Goal: Information Seeking & Learning: Learn about a topic

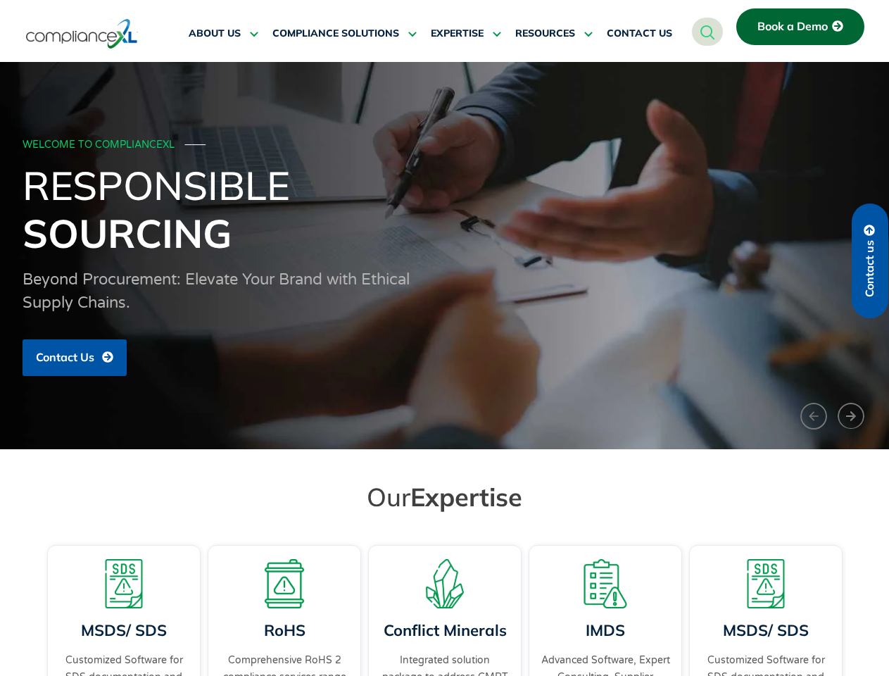
click at [554, 34] on span "RESOURCES" at bounding box center [545, 33] width 60 height 13
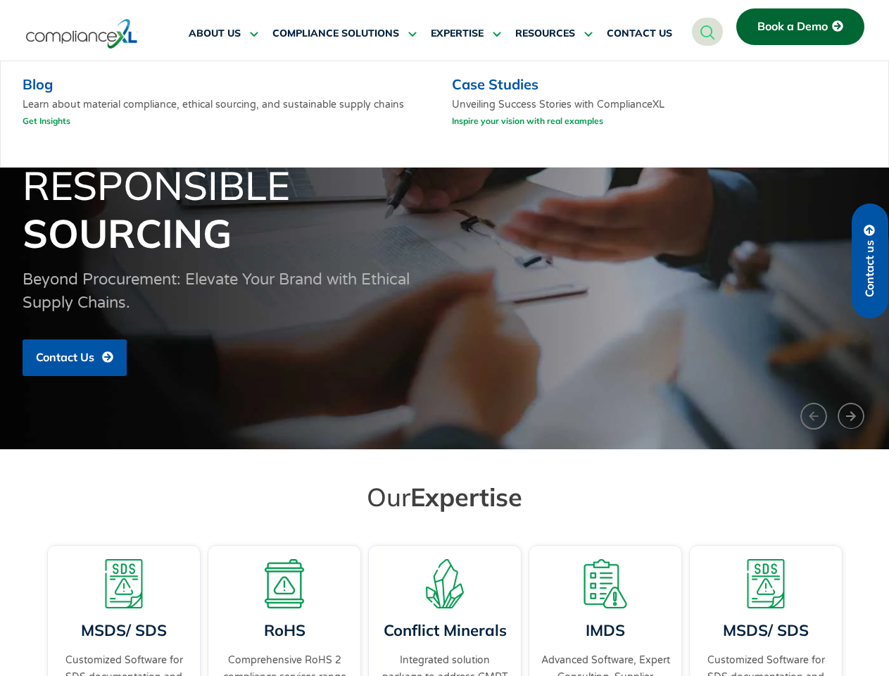
click at [444, 256] on h1 "Responsible Sourcing" at bounding box center [445, 209] width 845 height 96
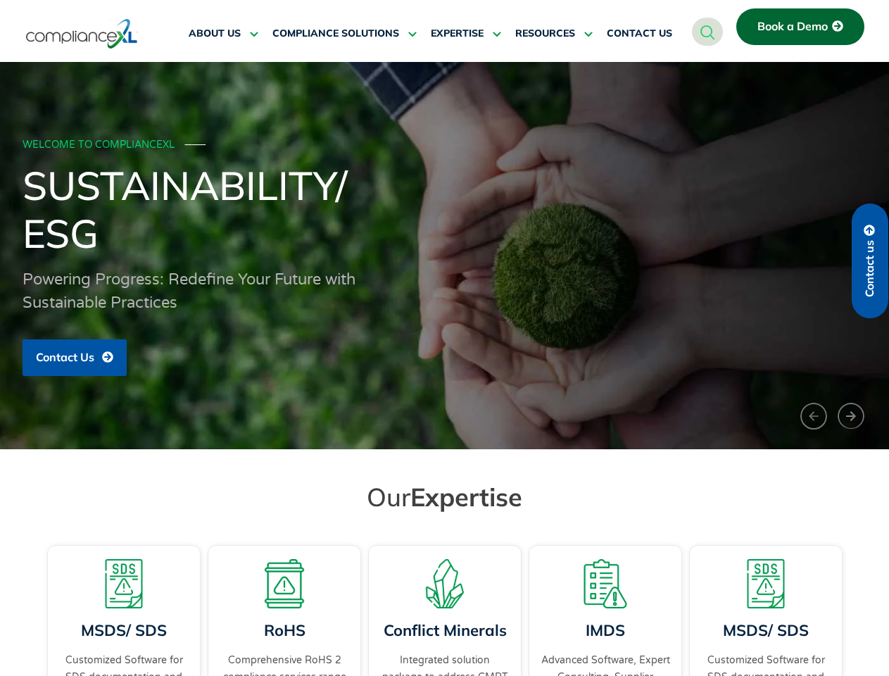
click at [445, 608] on div "Conflict Minerals Integrated solution package to address CMRT documentation and…" at bounding box center [445, 631] width 154 height 172
